Goal: Navigation & Orientation: Go to known website

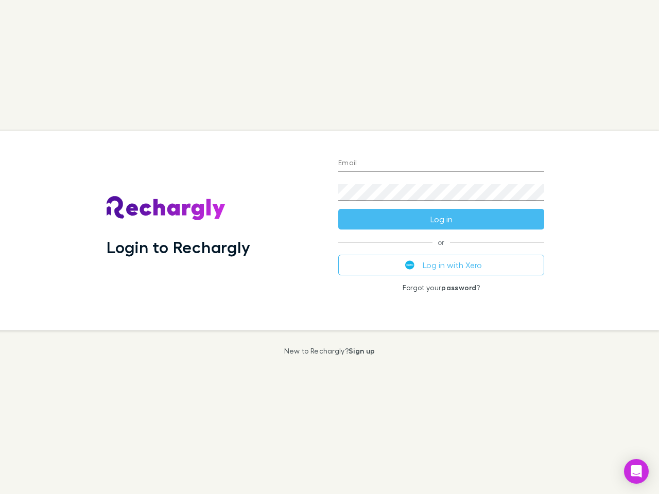
click at [329, 247] on div "Login to Rechargly" at bounding box center [214, 231] width 232 height 200
click at [441, 164] on input "Email" at bounding box center [441, 163] width 206 height 16
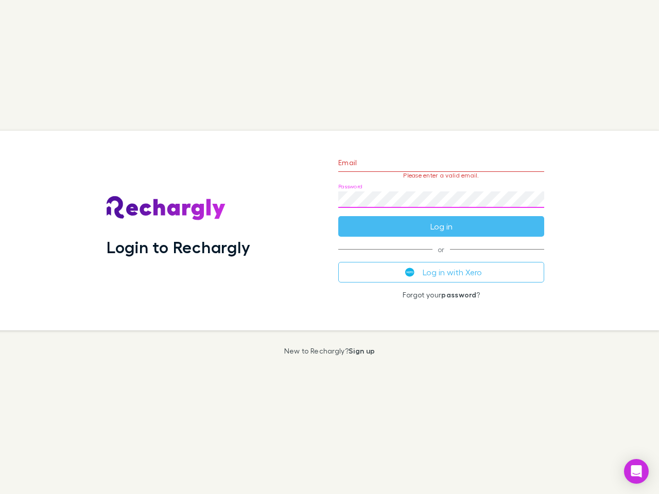
click at [441, 219] on form "Email Please enter a valid email. Password Log in" at bounding box center [441, 192] width 206 height 90
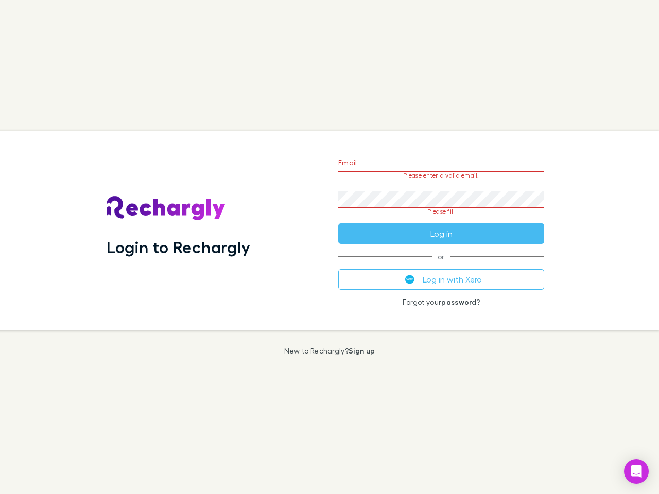
click at [441, 265] on div "Email Please enter a valid email. Password Please fill Log in or Log in with Xe…" at bounding box center [441, 231] width 222 height 200
click at [636, 471] on icon "Open Intercom Messenger" at bounding box center [636, 471] width 11 height 12
